Goal: Task Accomplishment & Management: Use online tool/utility

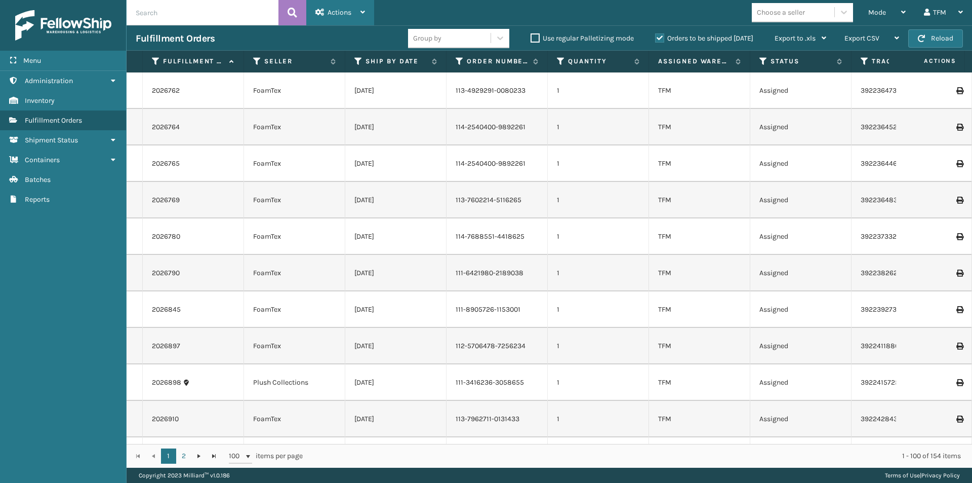
click at [358, 15] on div "Actions" at bounding box center [340, 12] width 50 height 25
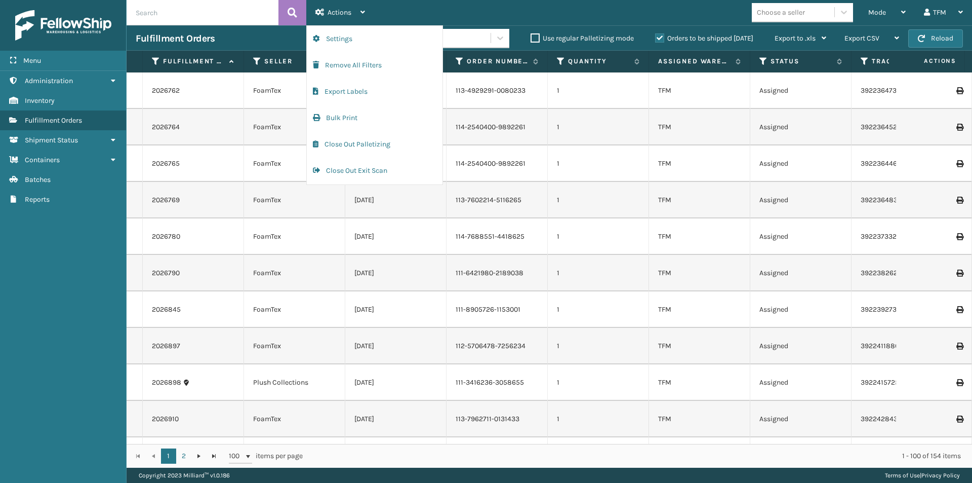
click at [415, 12] on div "Mode Regular Mode Picking Mode Labeling Mode Exit Scan Mode Choose a seller TFM…" at bounding box center [673, 12] width 598 height 25
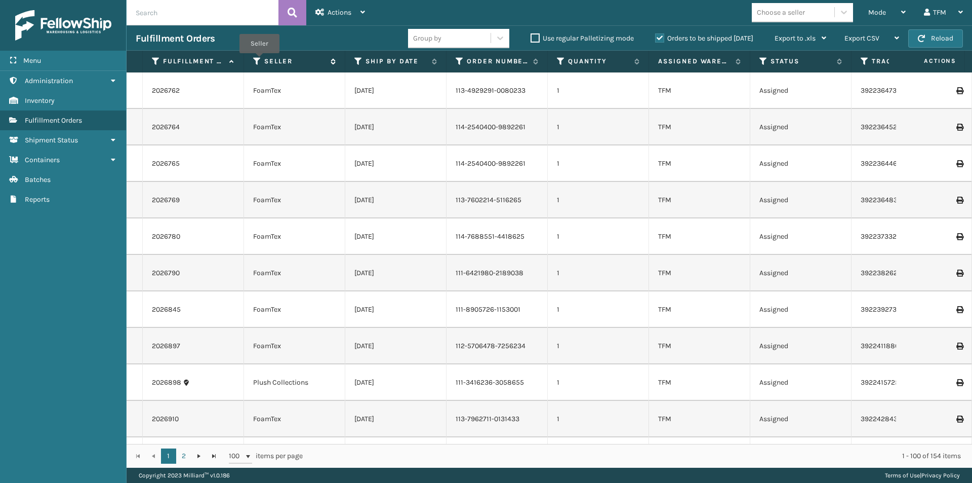
click at [259, 60] on icon at bounding box center [257, 61] width 8 height 9
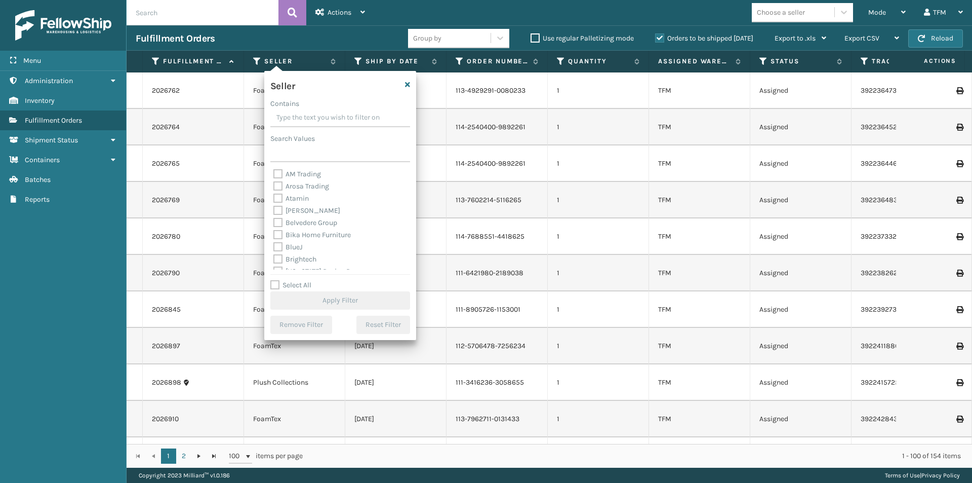
click at [301, 122] on input "Contains" at bounding box center [340, 118] width 140 height 18
type input "foam"
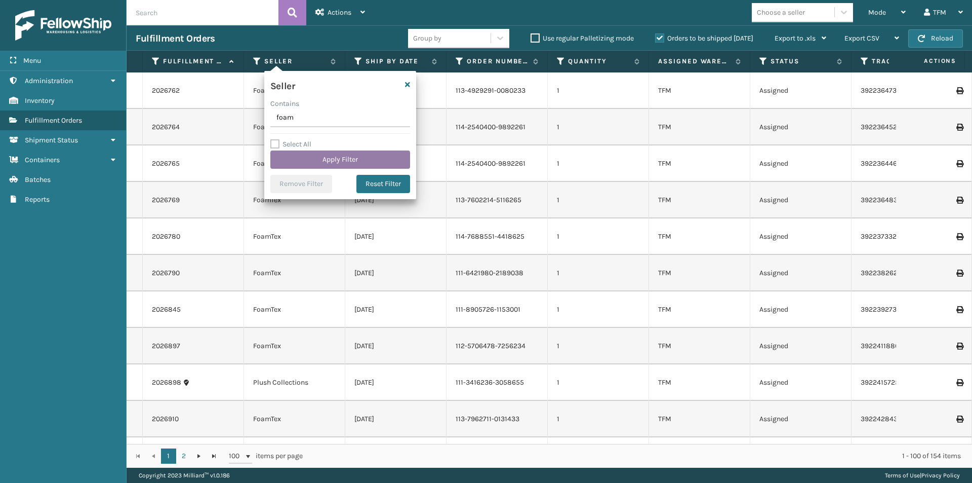
click at [341, 159] on button "Apply Filter" at bounding box center [340, 159] width 140 height 18
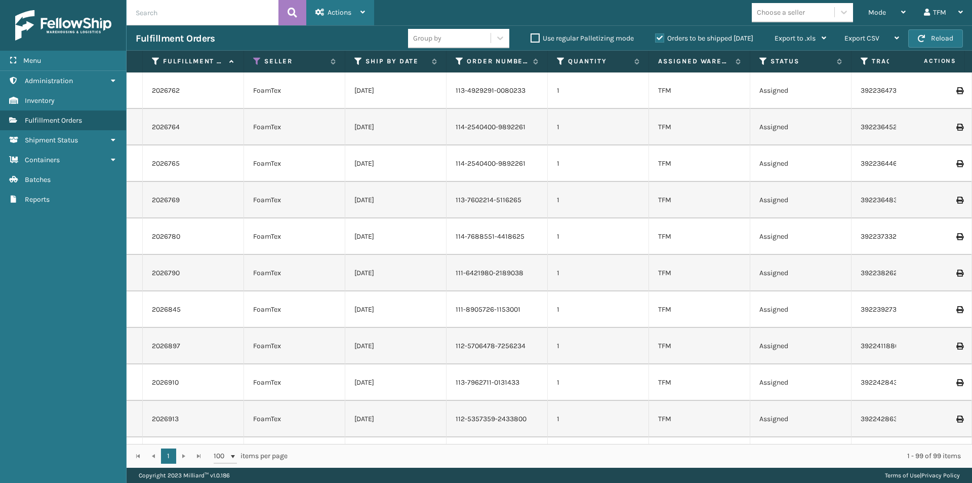
click at [364, 14] on icon at bounding box center [363, 12] width 5 height 7
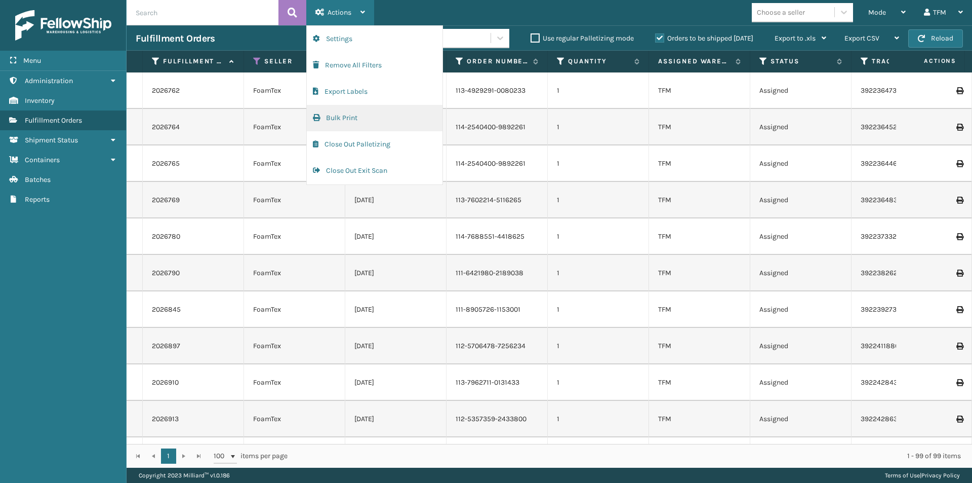
click at [358, 121] on button "Bulk Print" at bounding box center [375, 118] width 136 height 26
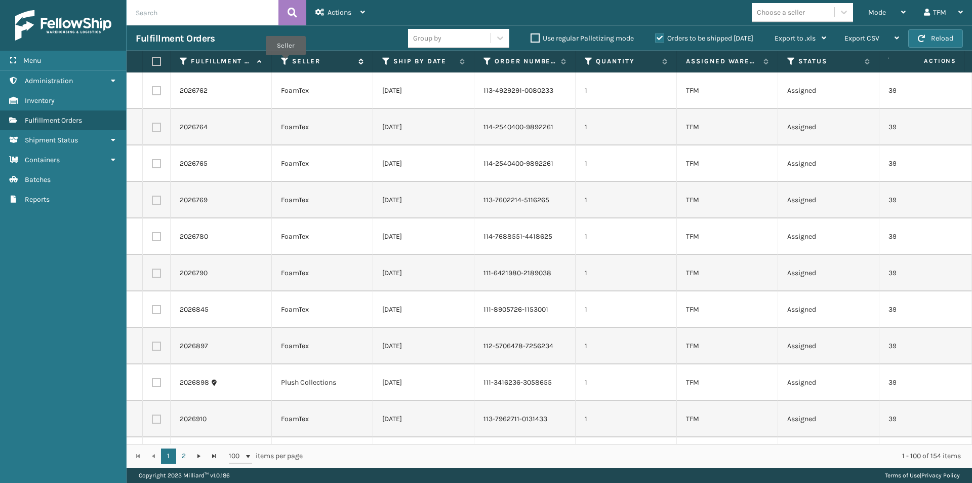
click at [285, 62] on icon at bounding box center [285, 61] width 8 height 9
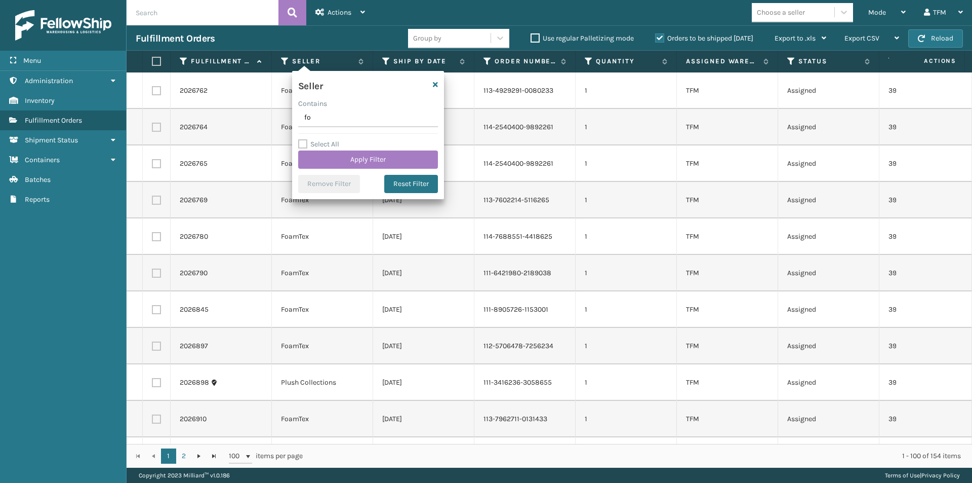
type input "foam"
click at [352, 158] on button "Apply Filter" at bounding box center [368, 159] width 140 height 18
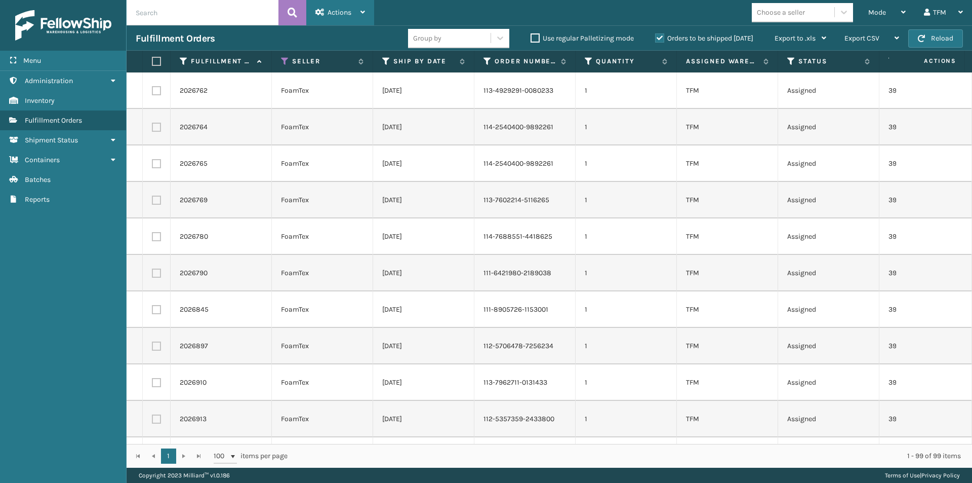
click at [352, 12] on div "Actions" at bounding box center [340, 12] width 50 height 25
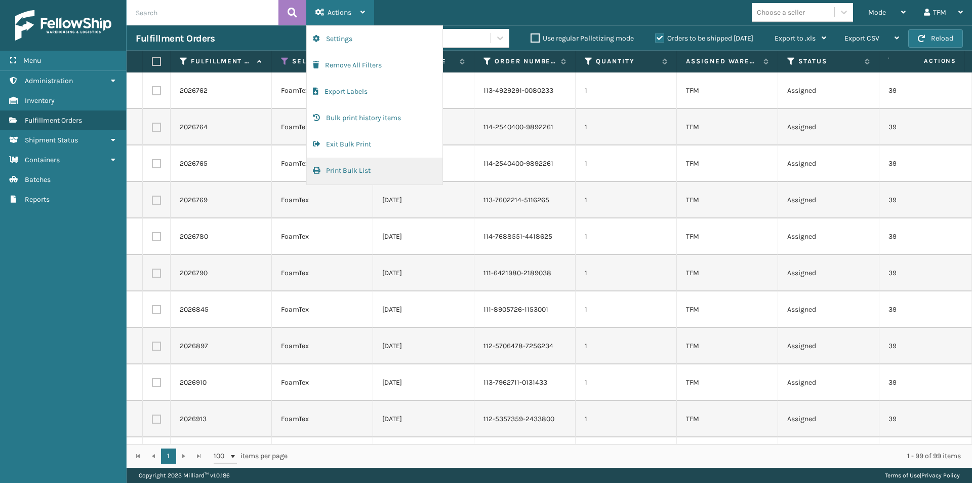
click at [357, 170] on button "Print Bulk List" at bounding box center [375, 170] width 136 height 26
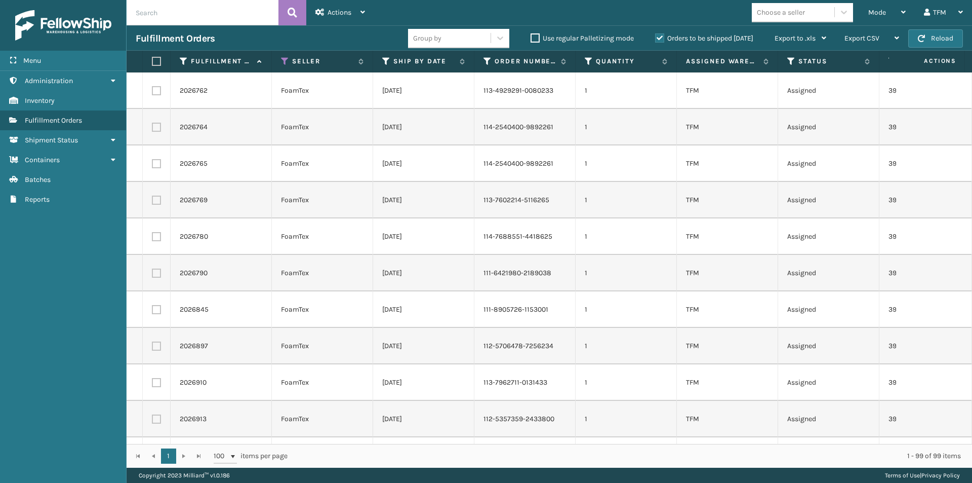
click at [156, 64] on label at bounding box center [155, 61] width 6 height 9
click at [152, 64] on input "checkbox" at bounding box center [152, 61] width 1 height 7
checkbox input "true"
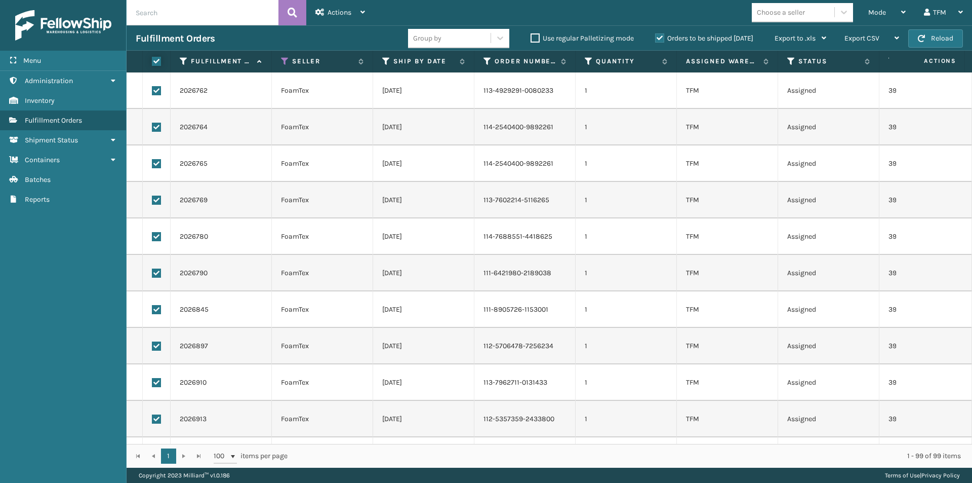
checkbox input "true"
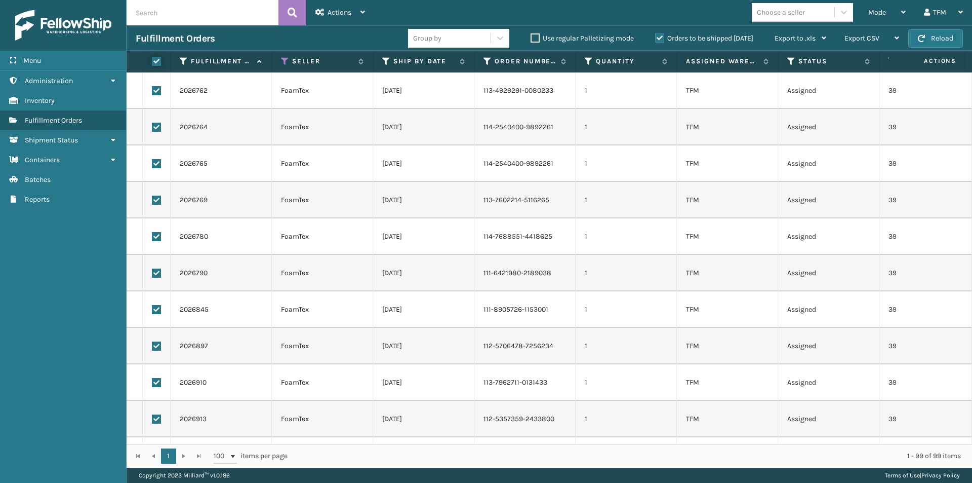
checkbox input "true"
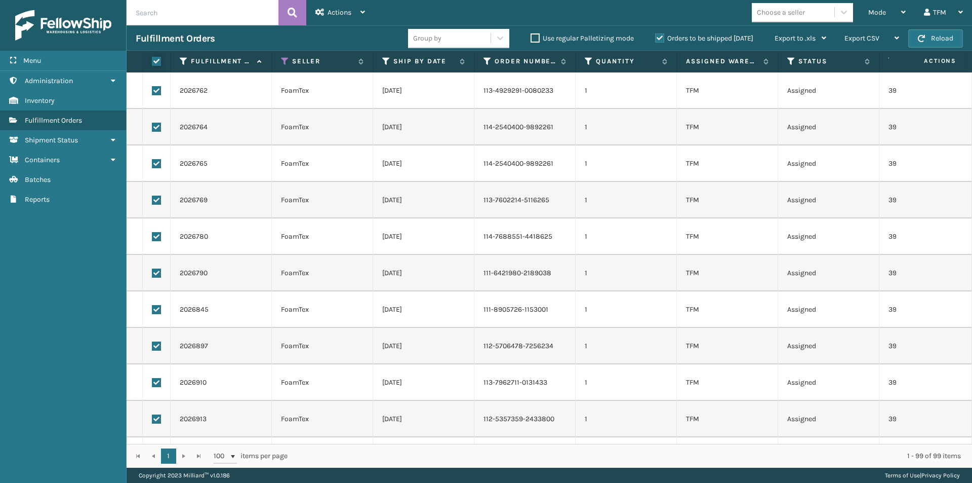
checkbox input "true"
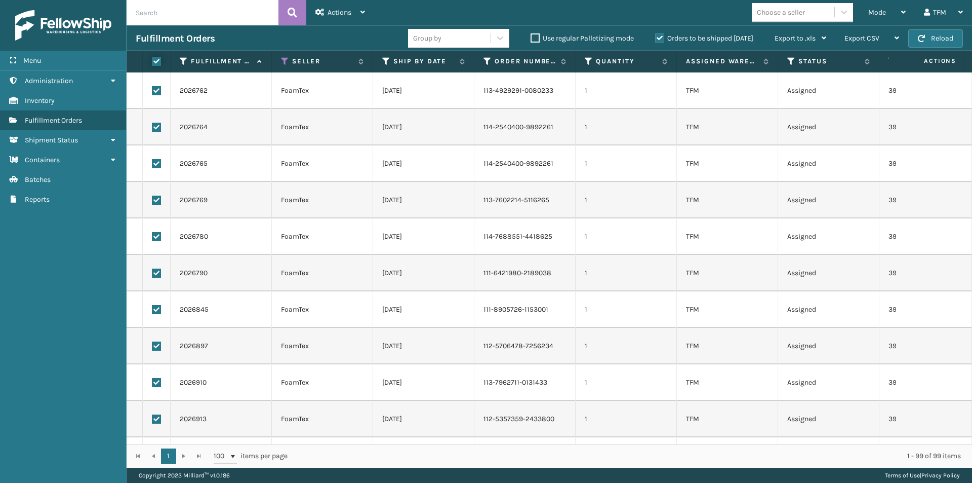
checkbox input "true"
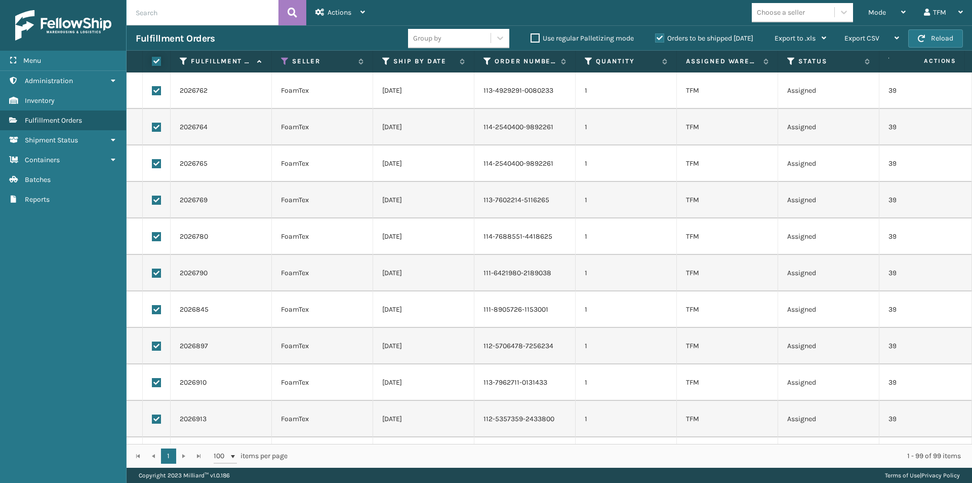
checkbox input "true"
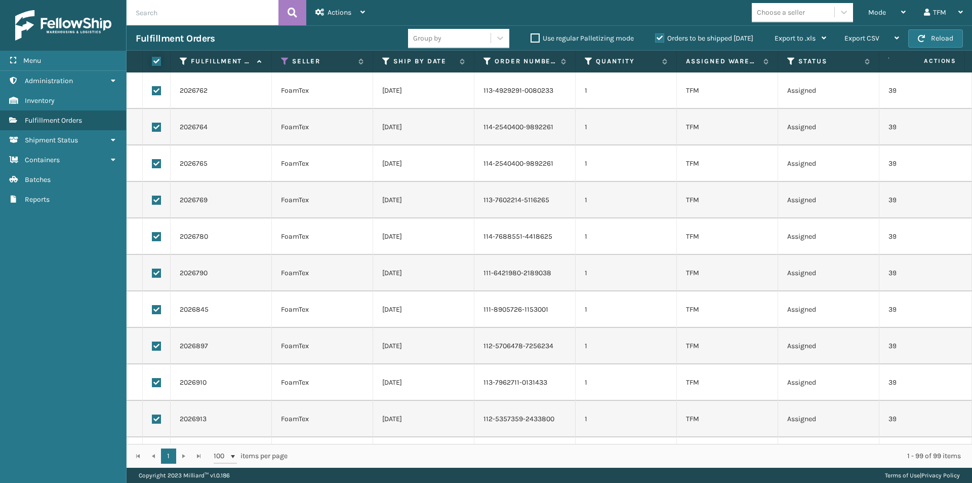
checkbox input "true"
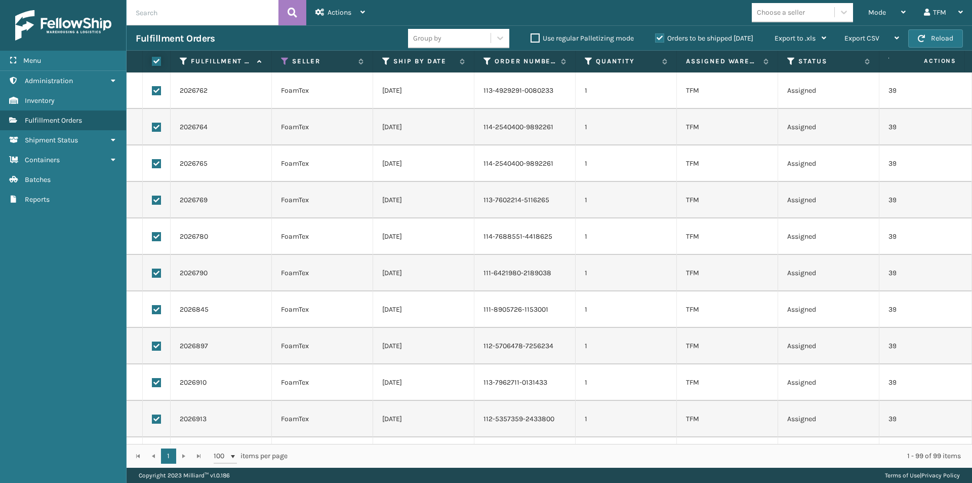
checkbox input "true"
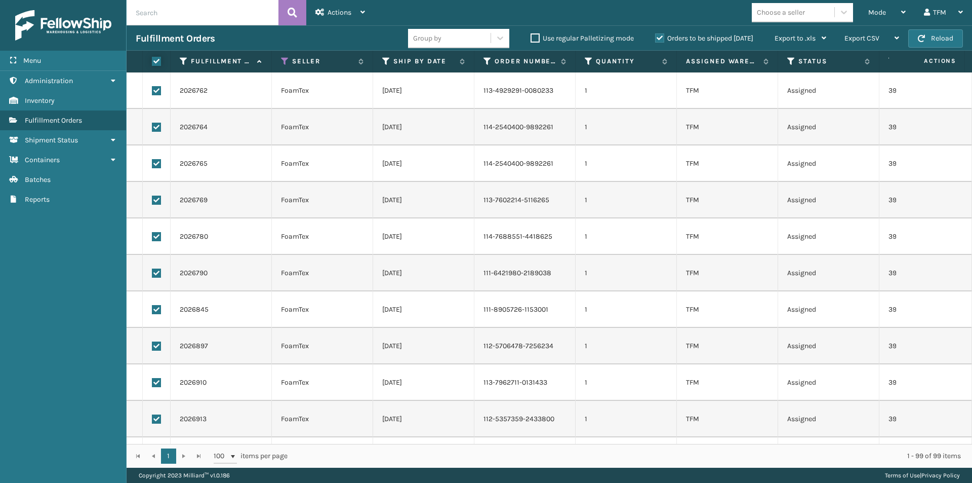
checkbox input "true"
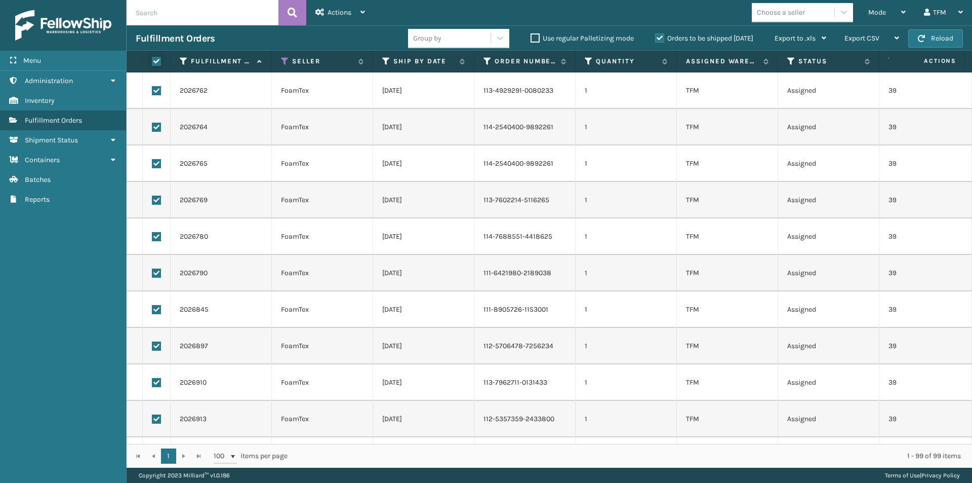
checkbox input "true"
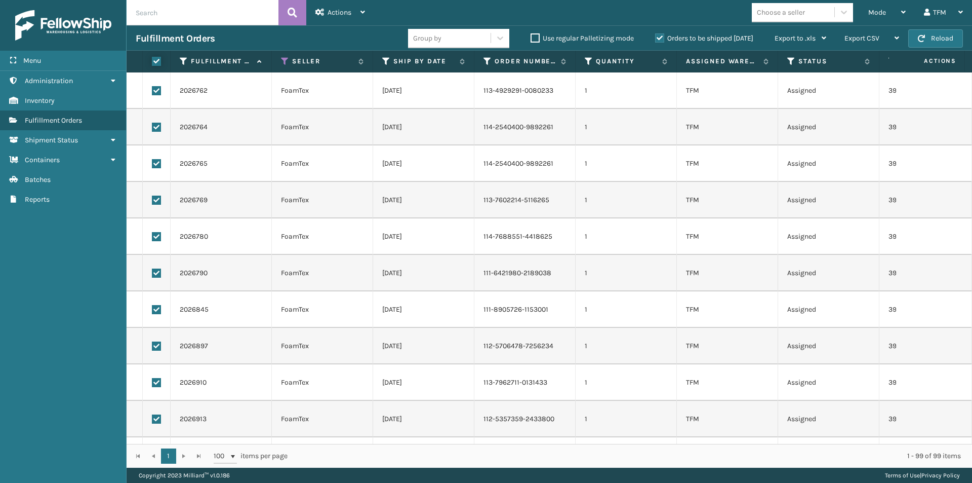
checkbox input "true"
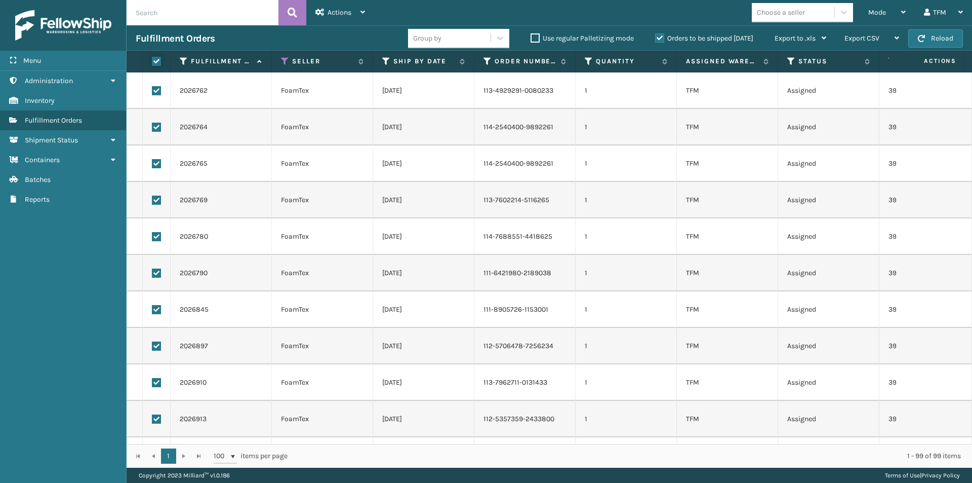
checkbox input "true"
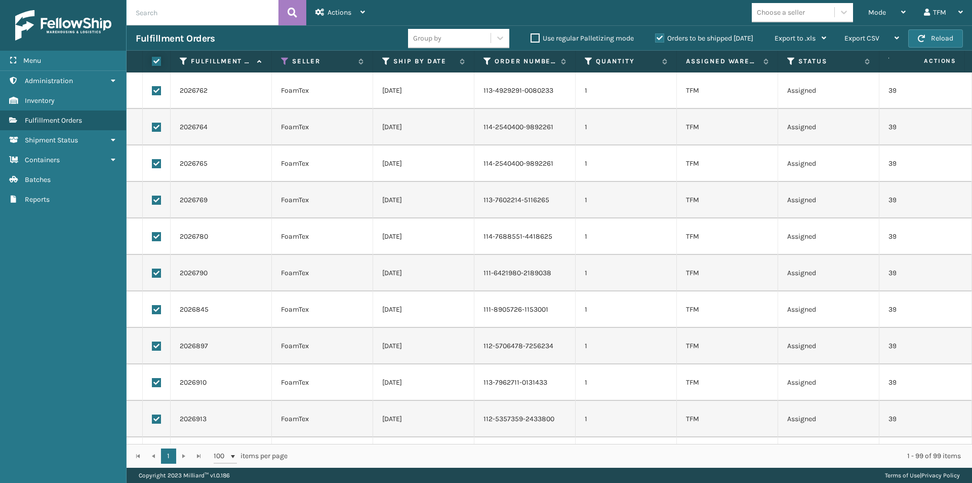
checkbox input "true"
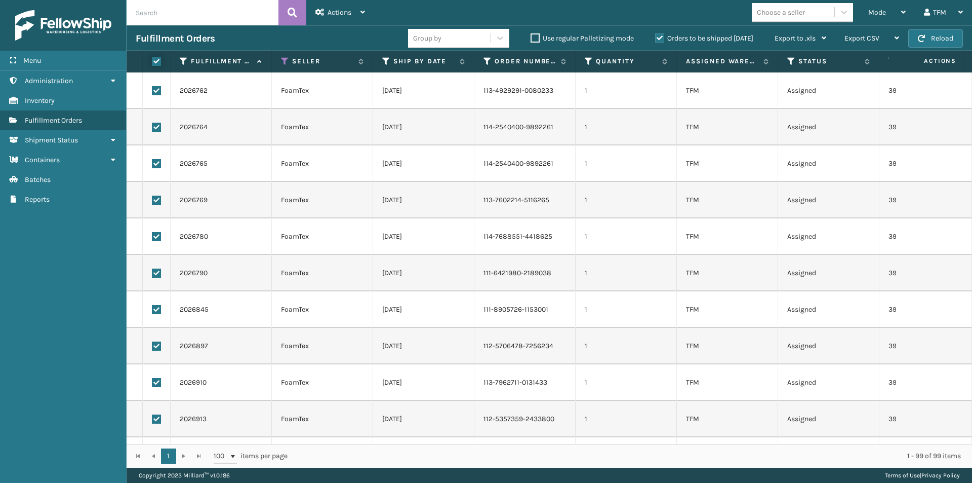
checkbox input "true"
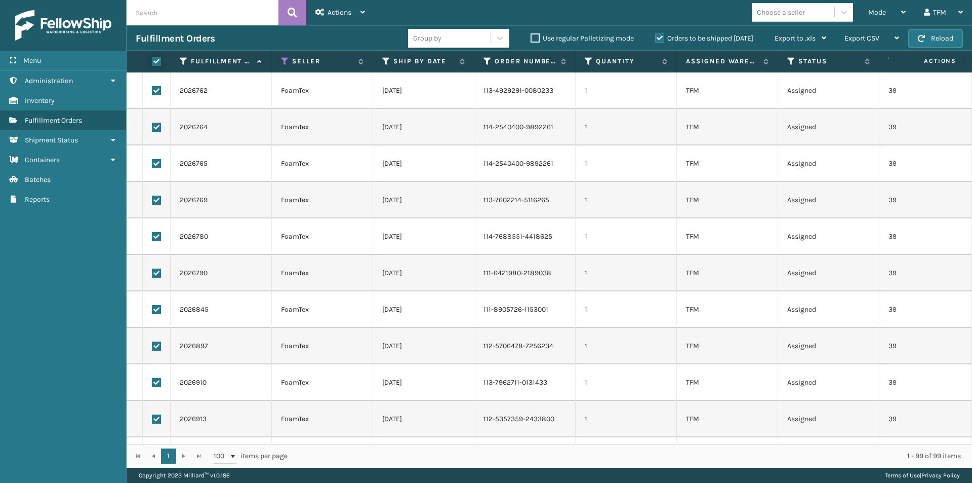
checkbox input "true"
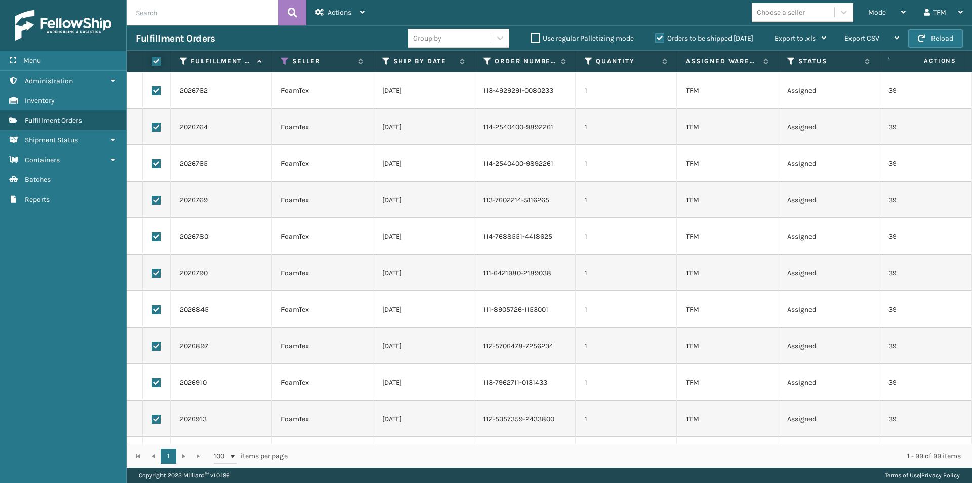
checkbox input "true"
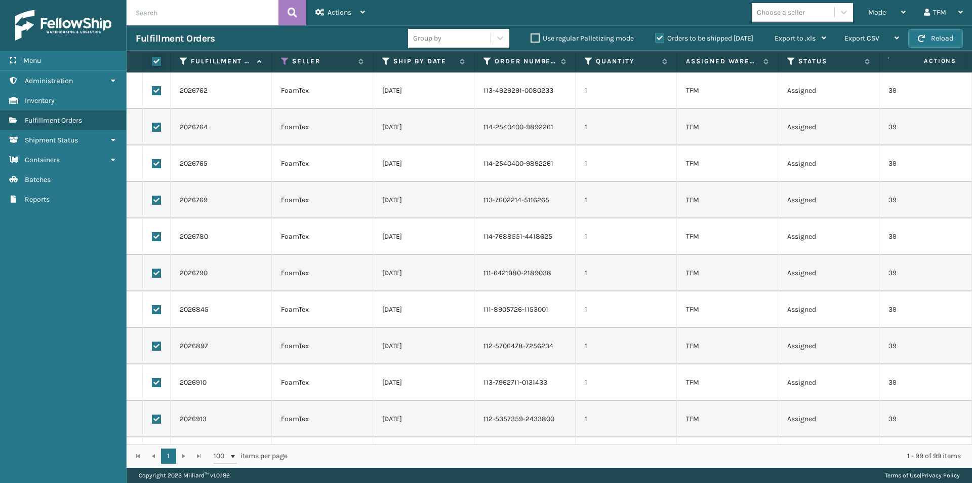
checkbox input "true"
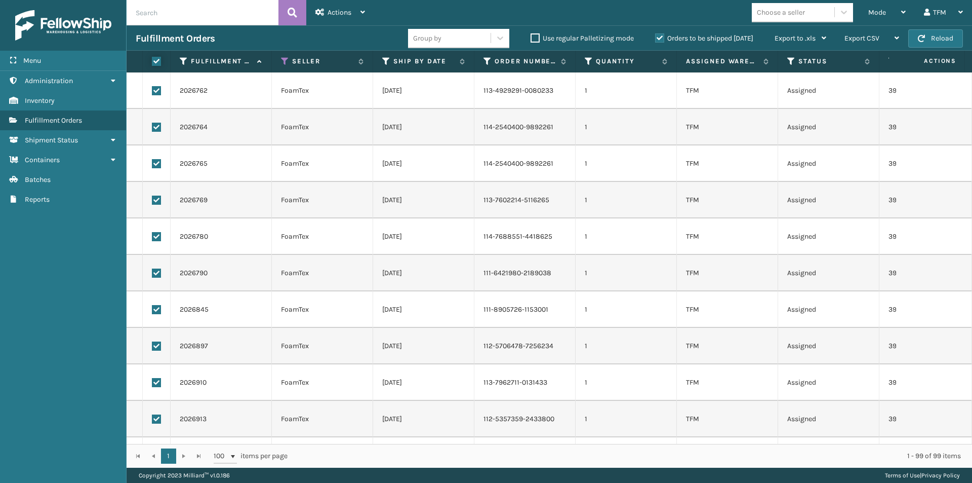
checkbox input "true"
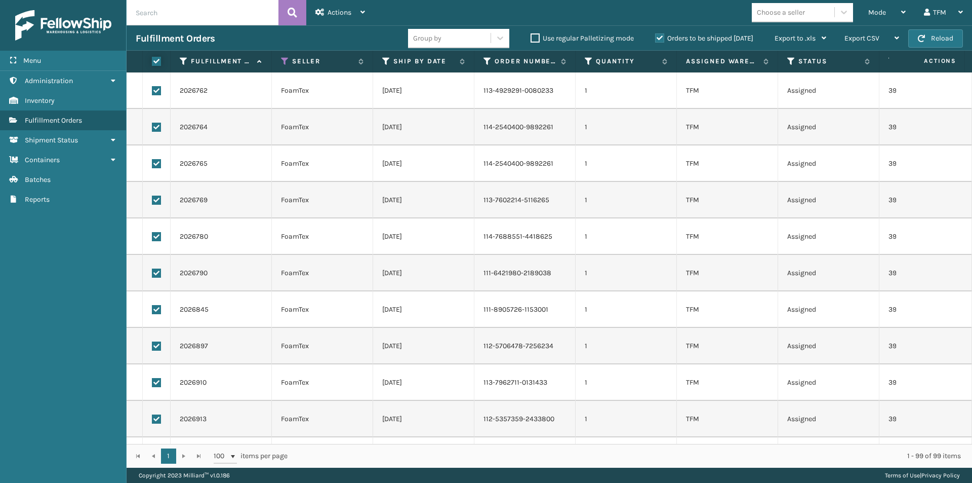
checkbox input "true"
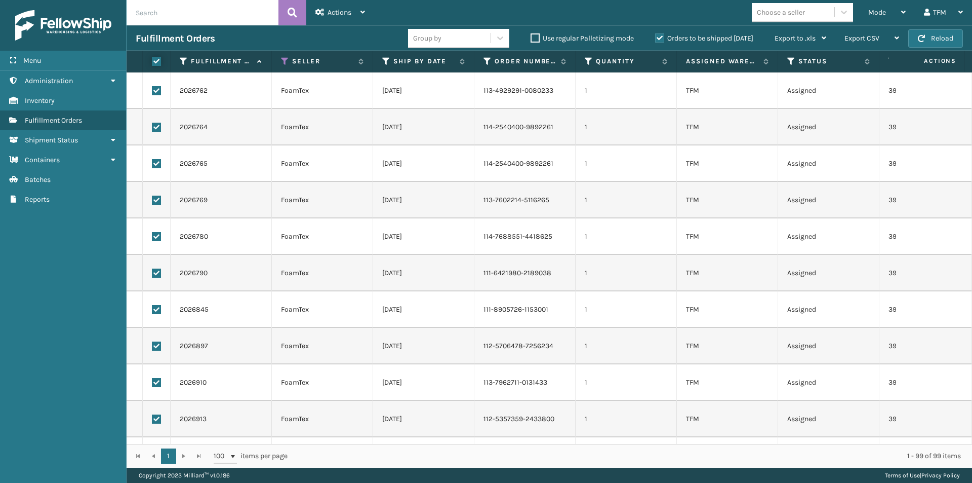
checkbox input "true"
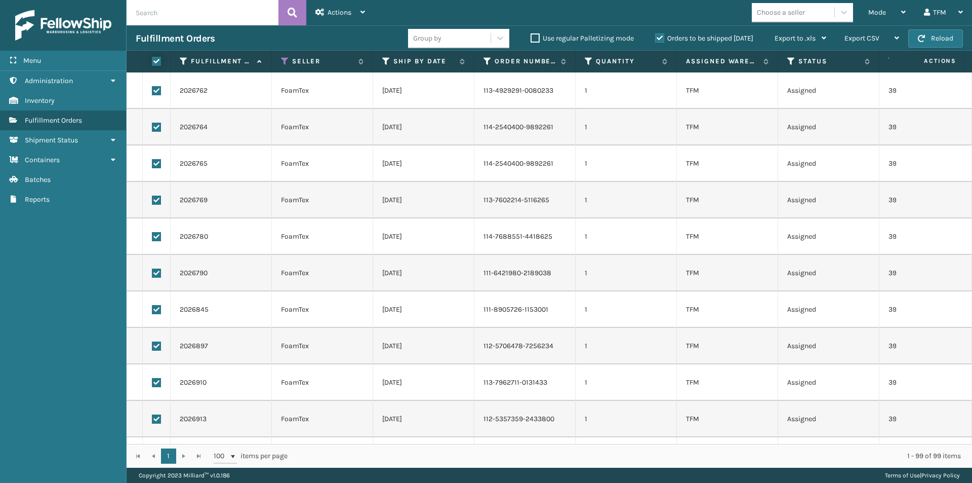
checkbox input "true"
click at [354, 16] on div "Actions" at bounding box center [340, 12] width 50 height 25
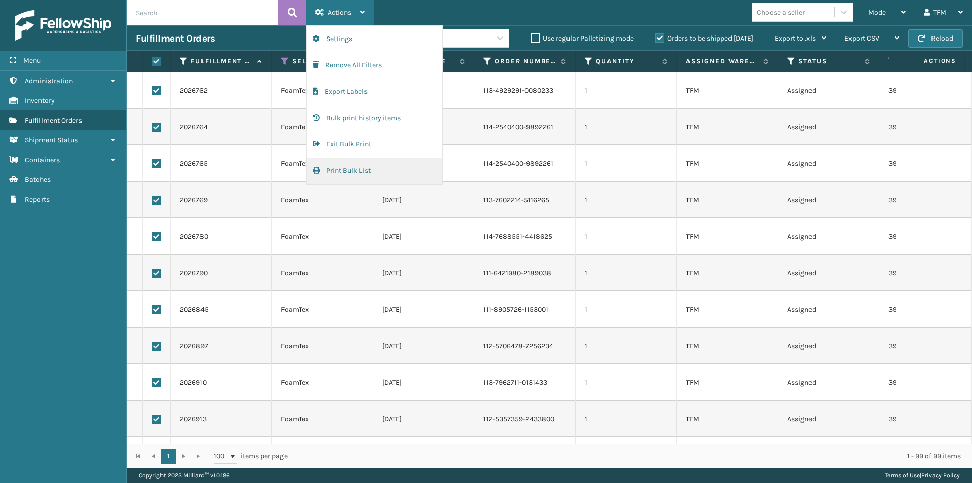
click at [353, 170] on button "Print Bulk List" at bounding box center [375, 170] width 136 height 26
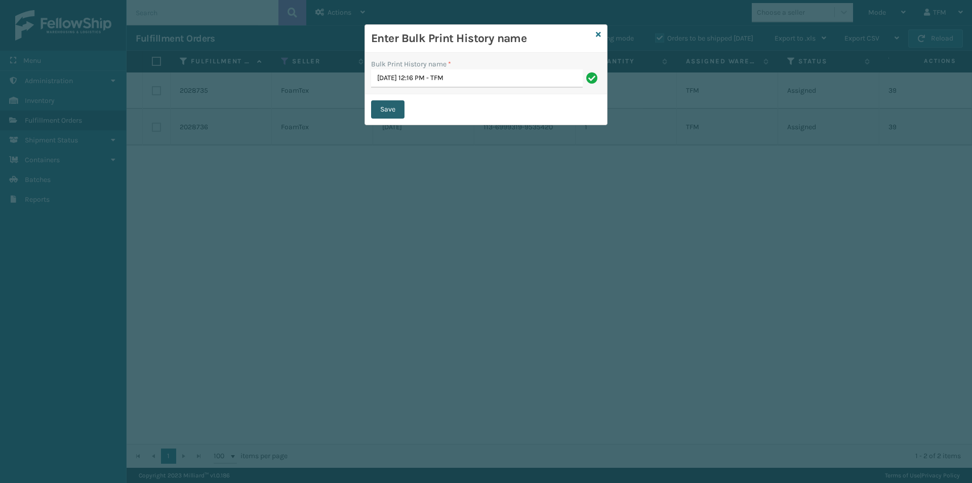
click at [383, 109] on button "Save" at bounding box center [387, 109] width 33 height 18
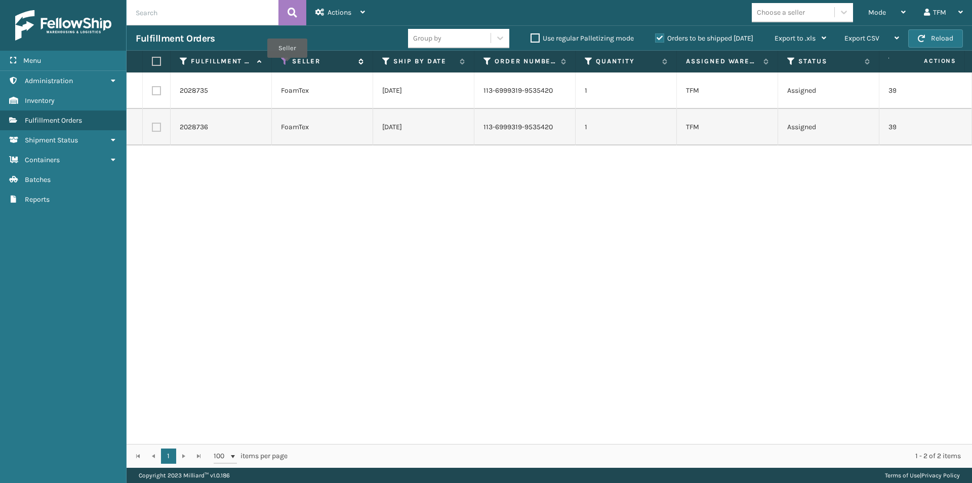
click at [287, 65] on icon at bounding box center [285, 61] width 8 height 9
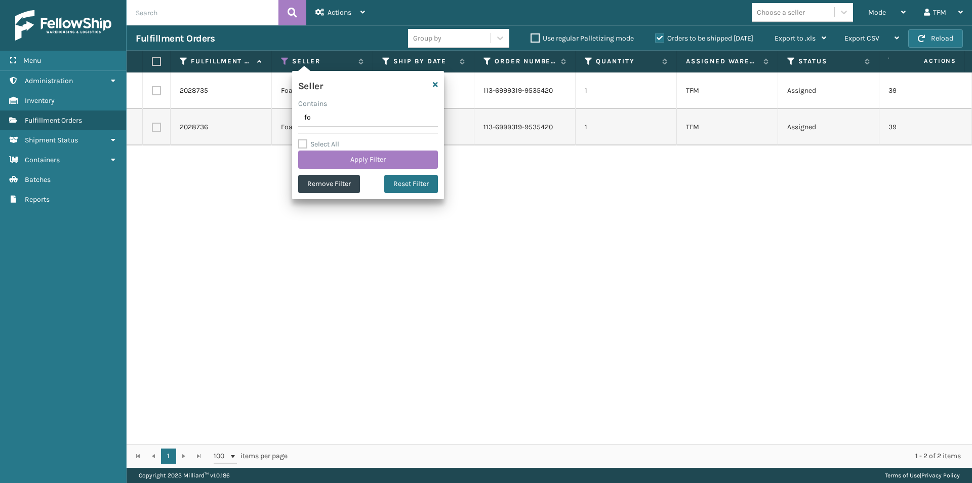
type input "f"
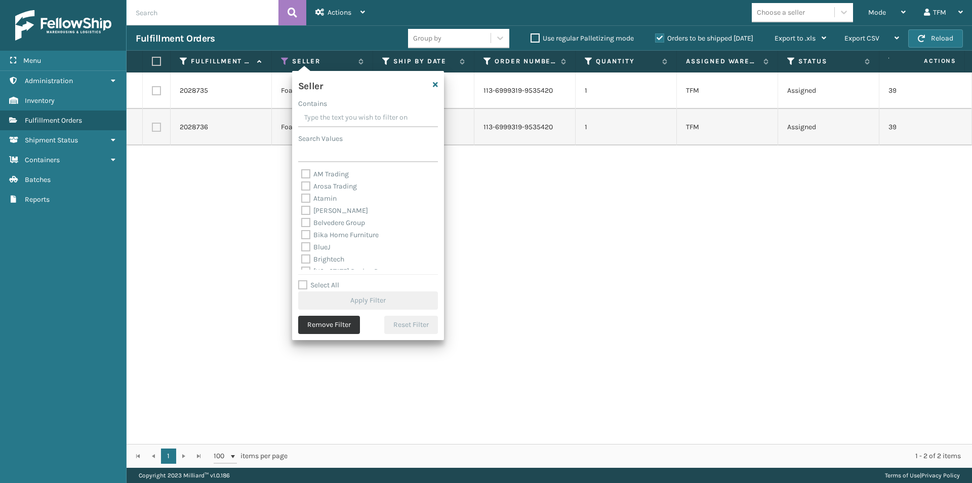
click at [339, 329] on button "Remove Filter" at bounding box center [329, 324] width 62 height 18
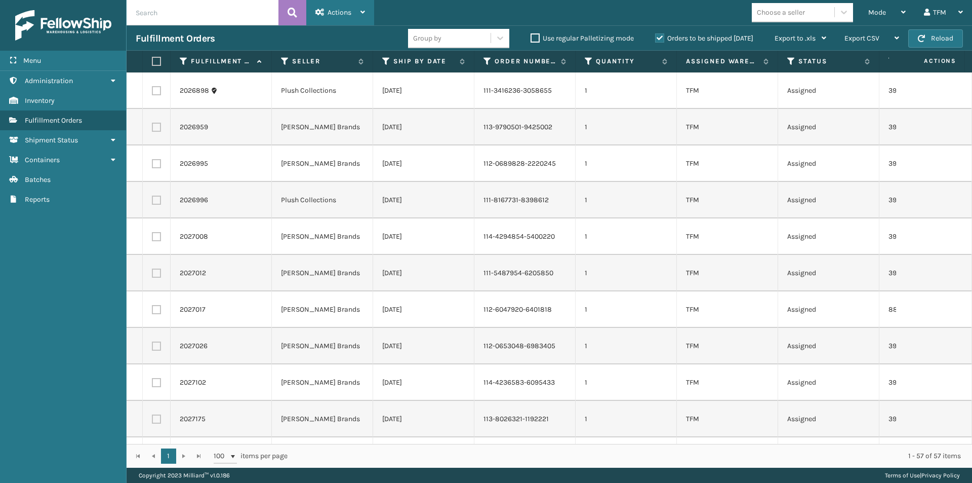
click at [342, 15] on span "Actions" at bounding box center [340, 12] width 24 height 9
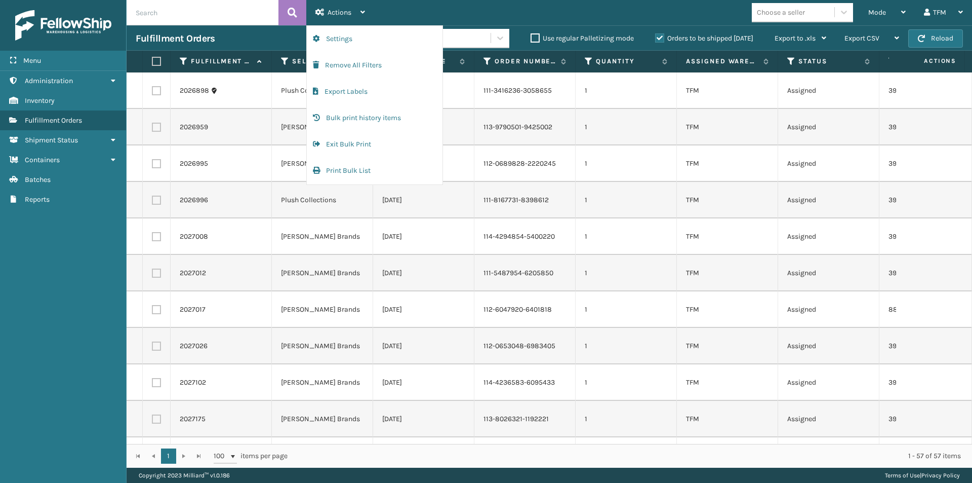
click at [407, 16] on div "Mode Regular Mode Picking Mode Labeling Mode Exit Scan Mode Choose a seller TFM…" at bounding box center [673, 12] width 598 height 25
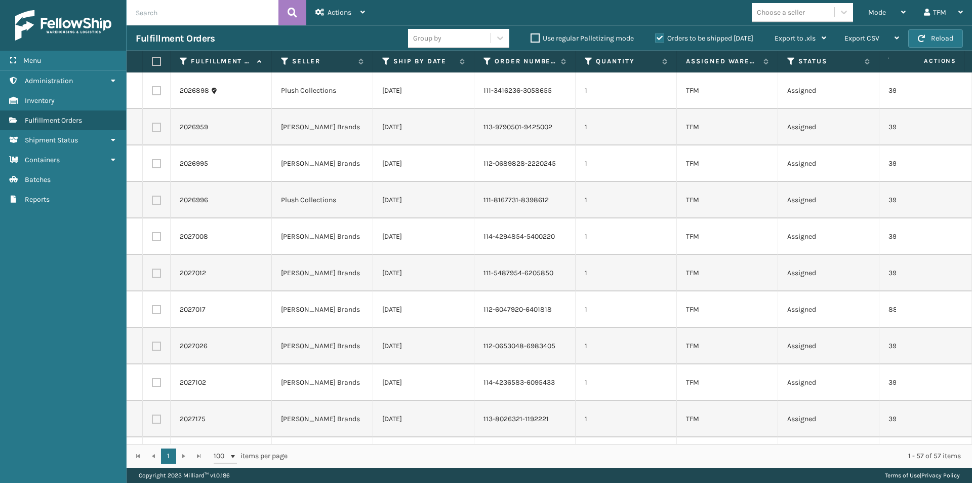
click at [158, 64] on label at bounding box center [155, 61] width 6 height 9
click at [152, 64] on input "checkbox" at bounding box center [152, 61] width 1 height 7
checkbox input "true"
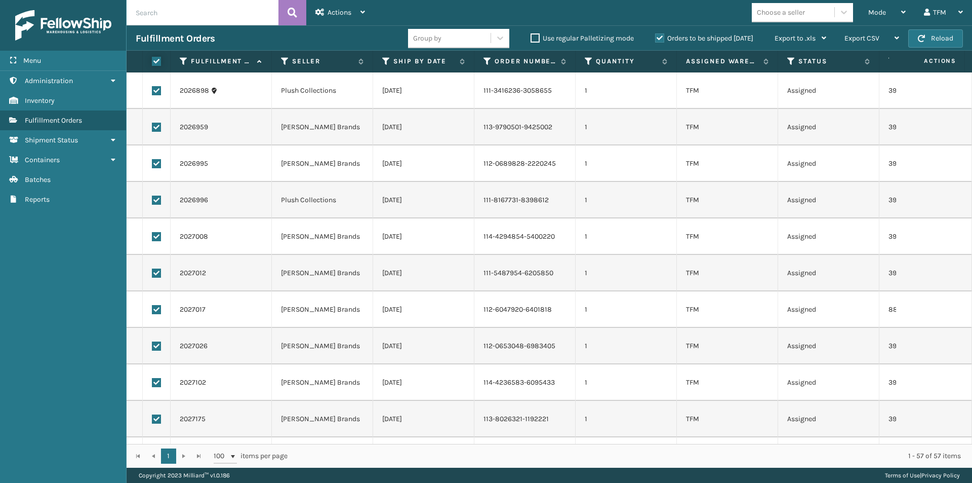
checkbox input "true"
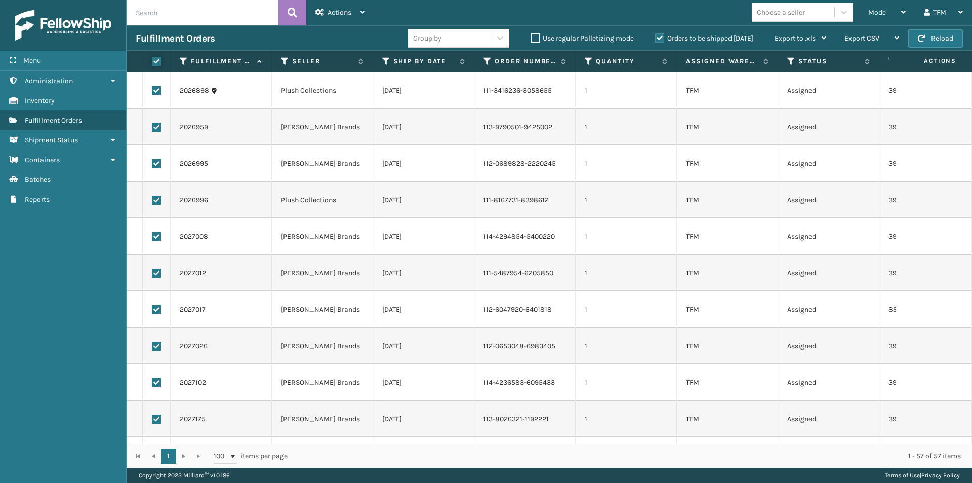
checkbox input "true"
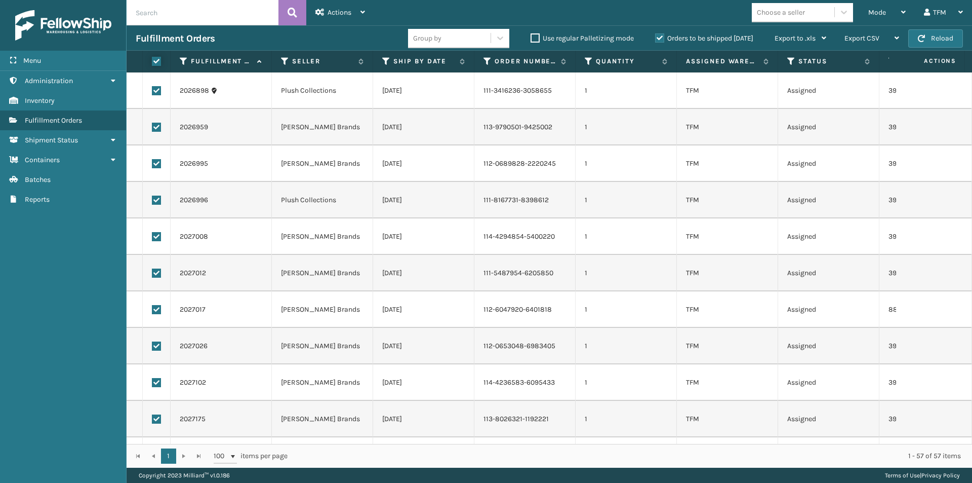
checkbox input "true"
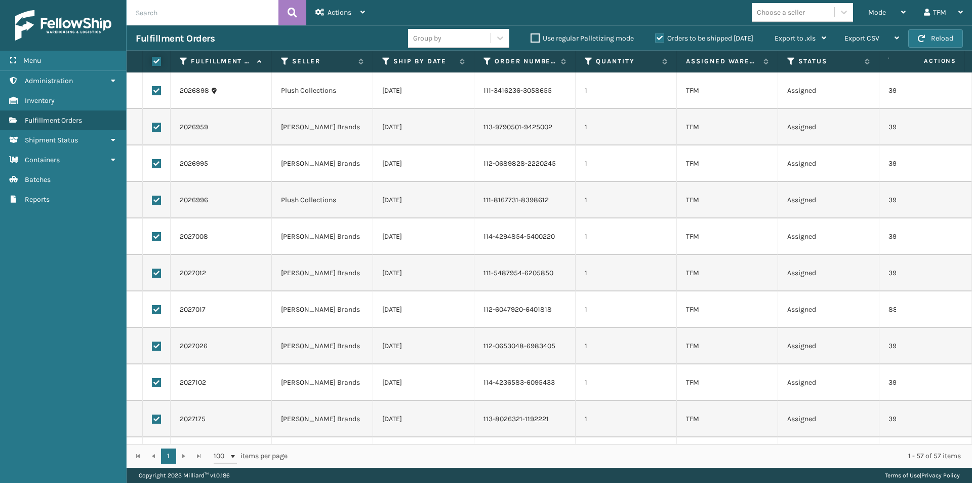
checkbox input "true"
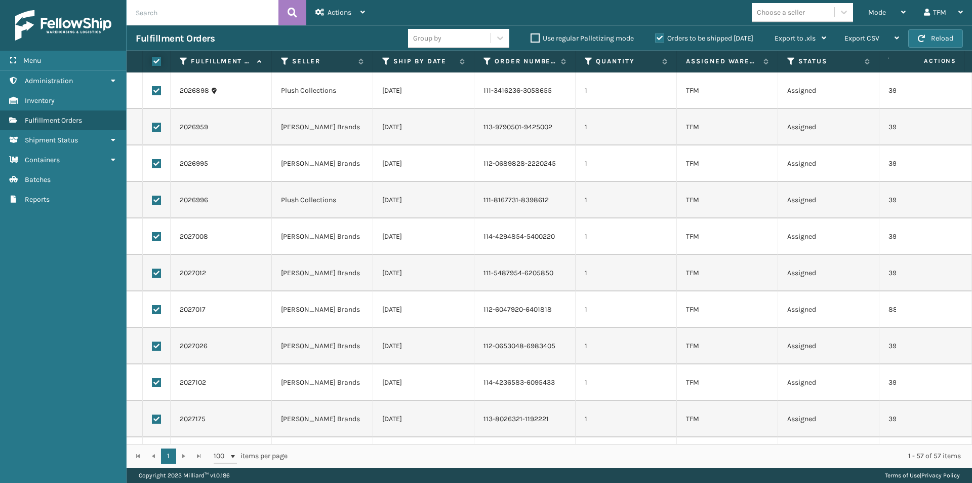
checkbox input "true"
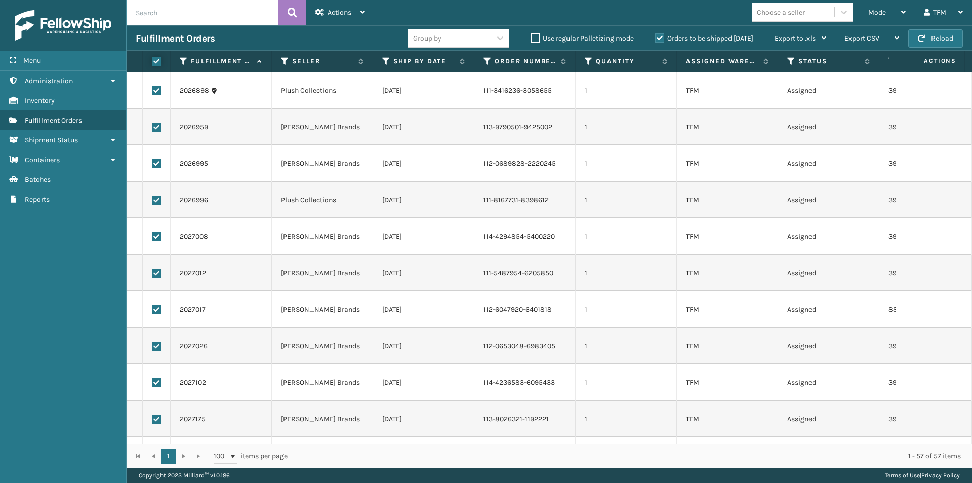
checkbox input "true"
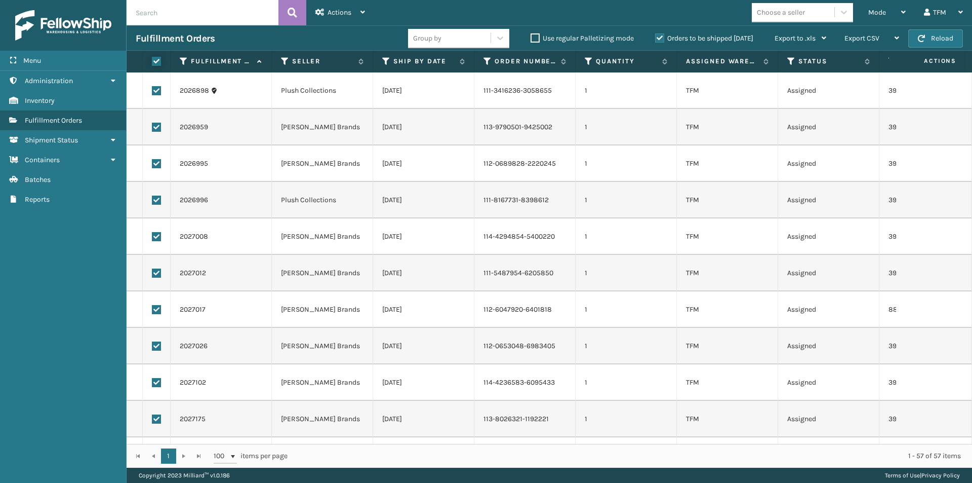
checkbox input "true"
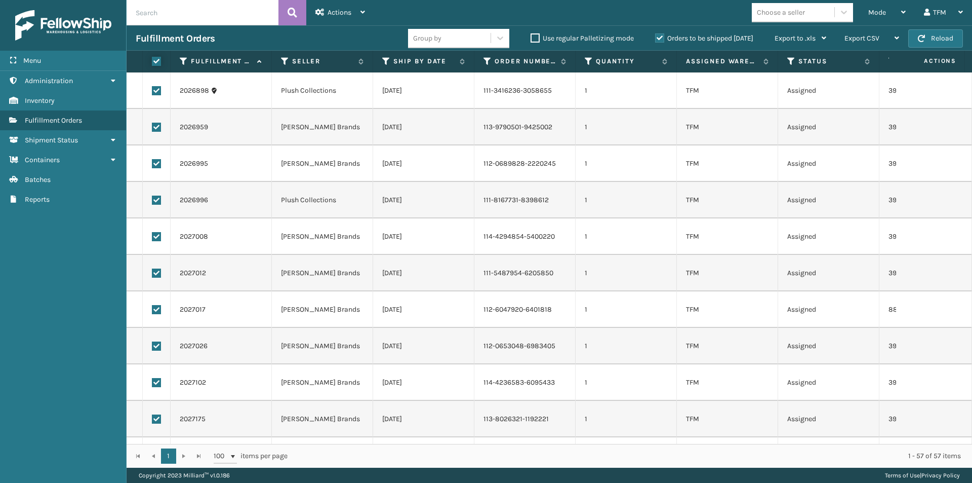
checkbox input "true"
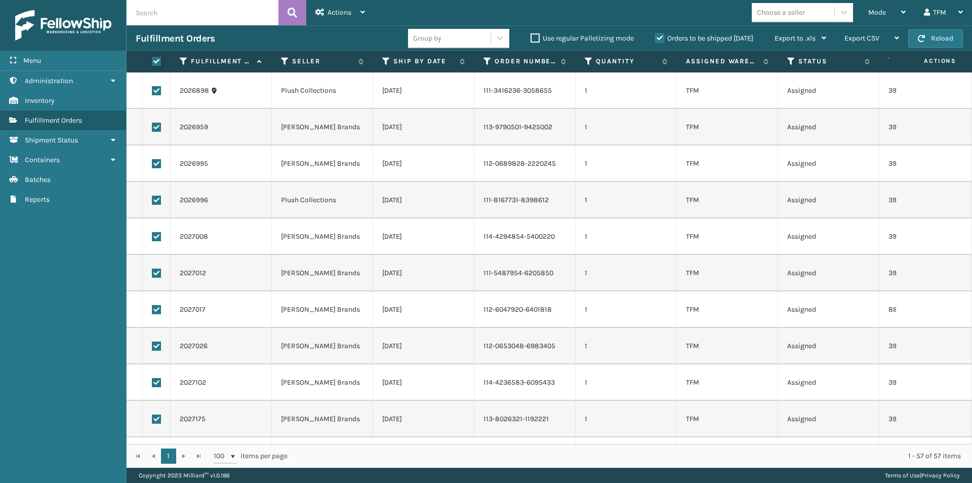
checkbox input "true"
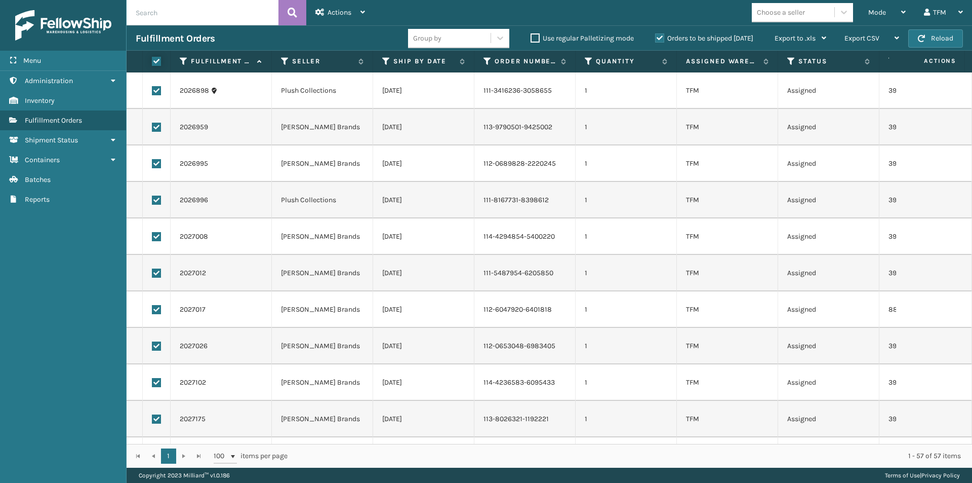
checkbox input "true"
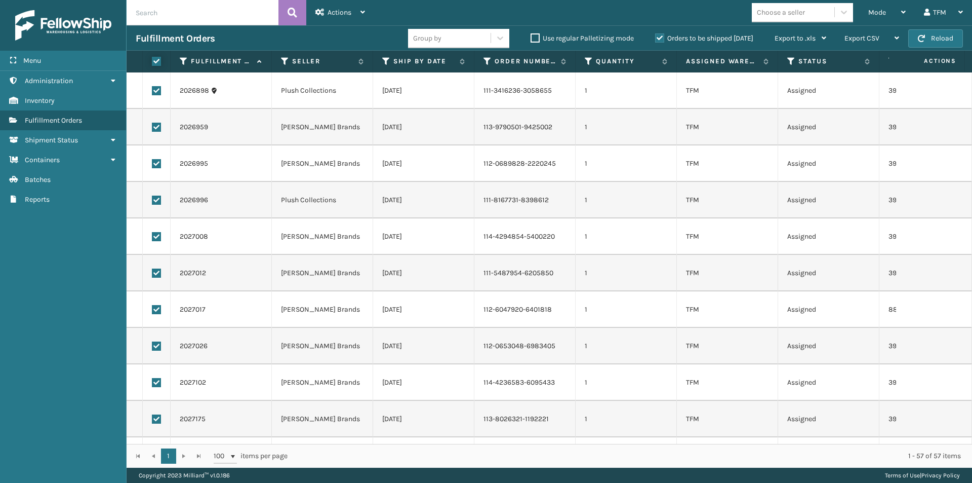
checkbox input "true"
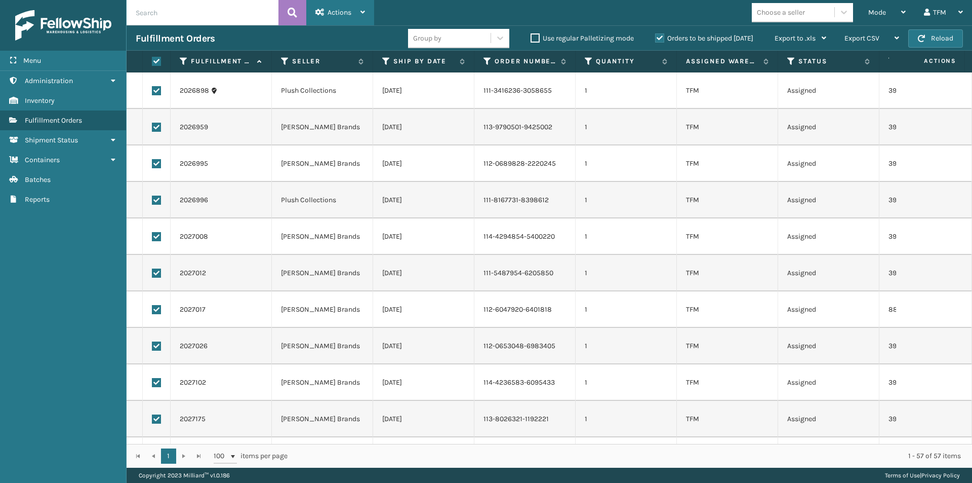
click at [353, 9] on div "Actions" at bounding box center [340, 12] width 50 height 25
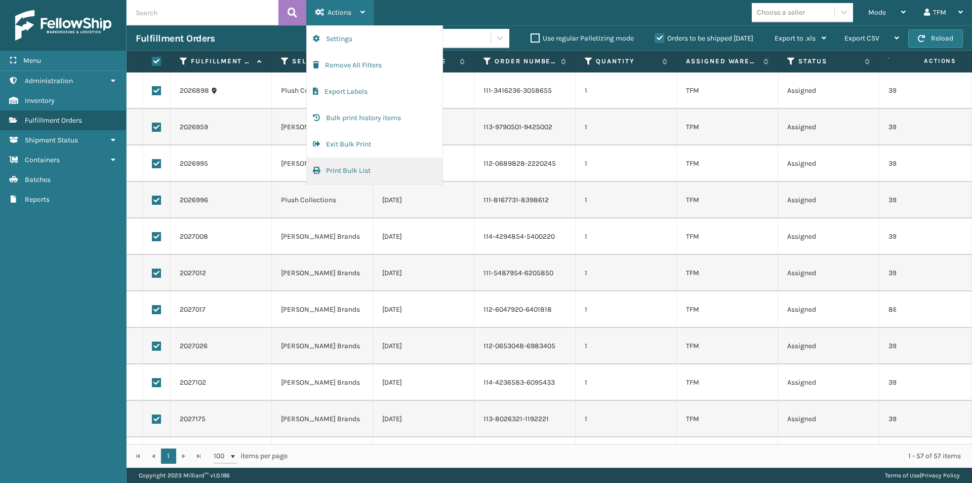
click at [357, 168] on button "Print Bulk List" at bounding box center [375, 170] width 136 height 26
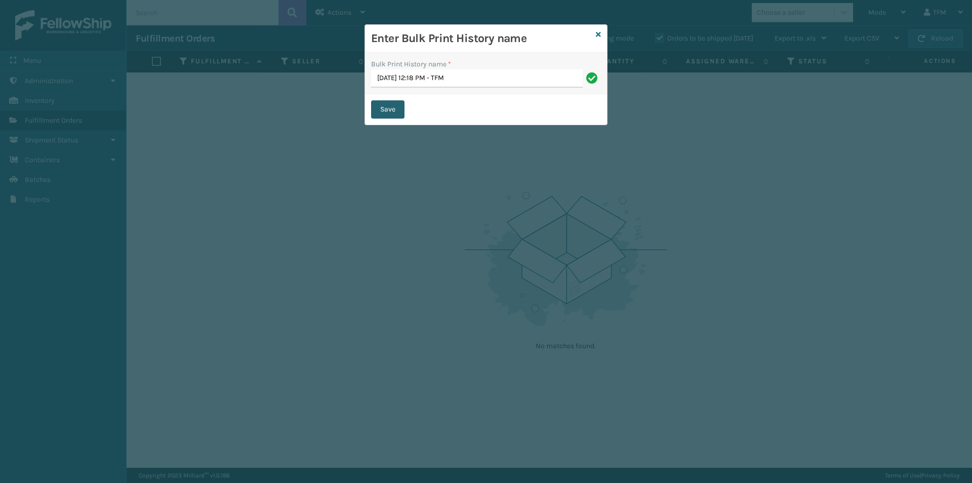
click at [388, 111] on button "Save" at bounding box center [387, 109] width 33 height 18
